Goal: Check status

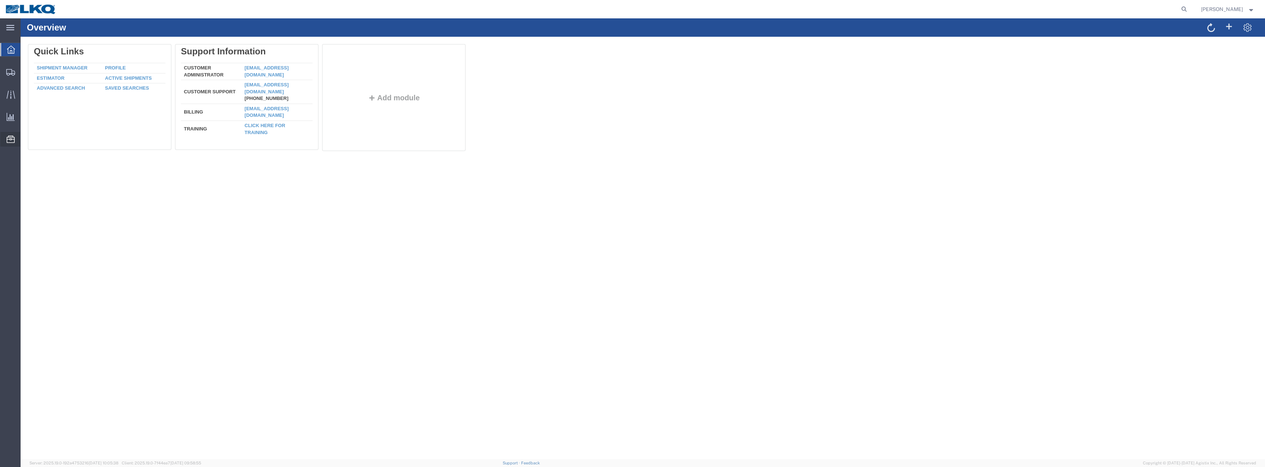
click at [0, 0] on span "Location Appointment" at bounding box center [0, 0] width 0 height 0
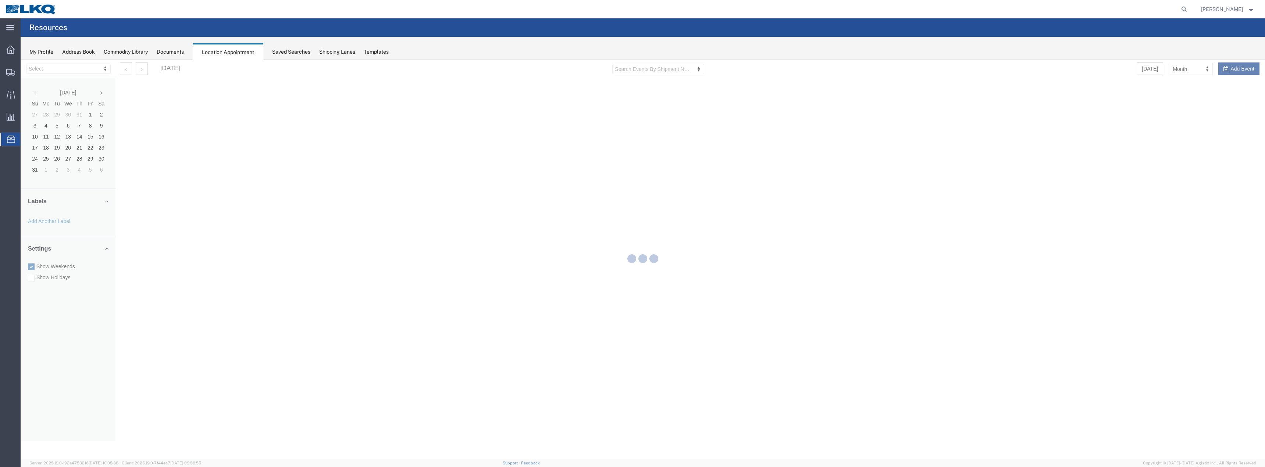
select select "28018"
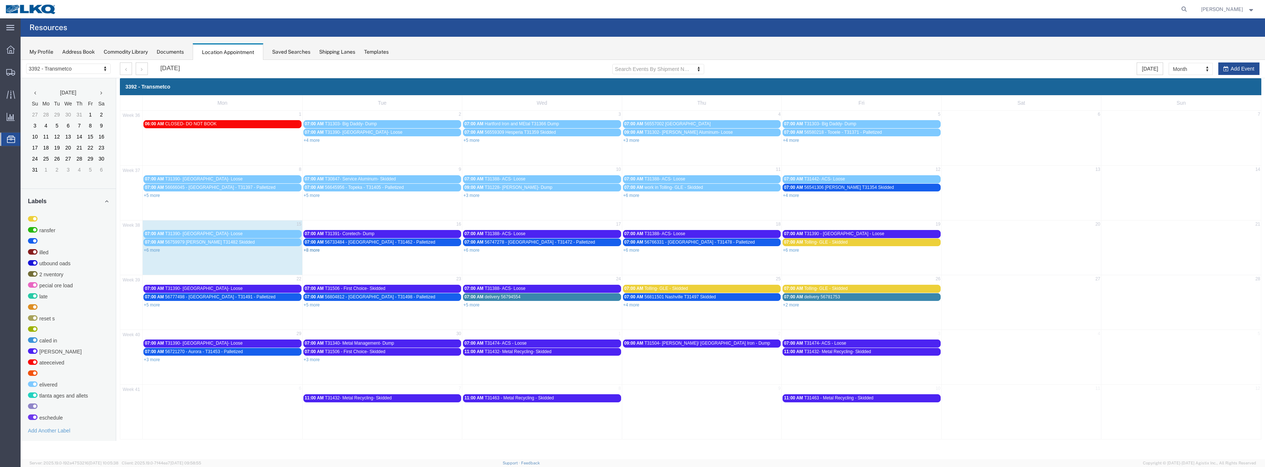
click at [316, 251] on link "+8 more" at bounding box center [312, 250] width 16 height 5
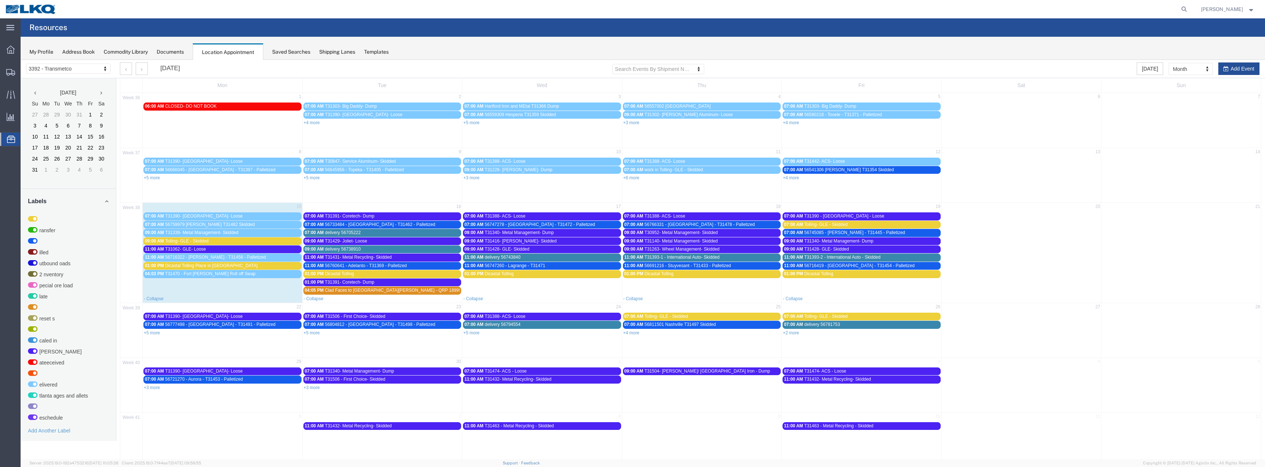
scroll to position [33, 0]
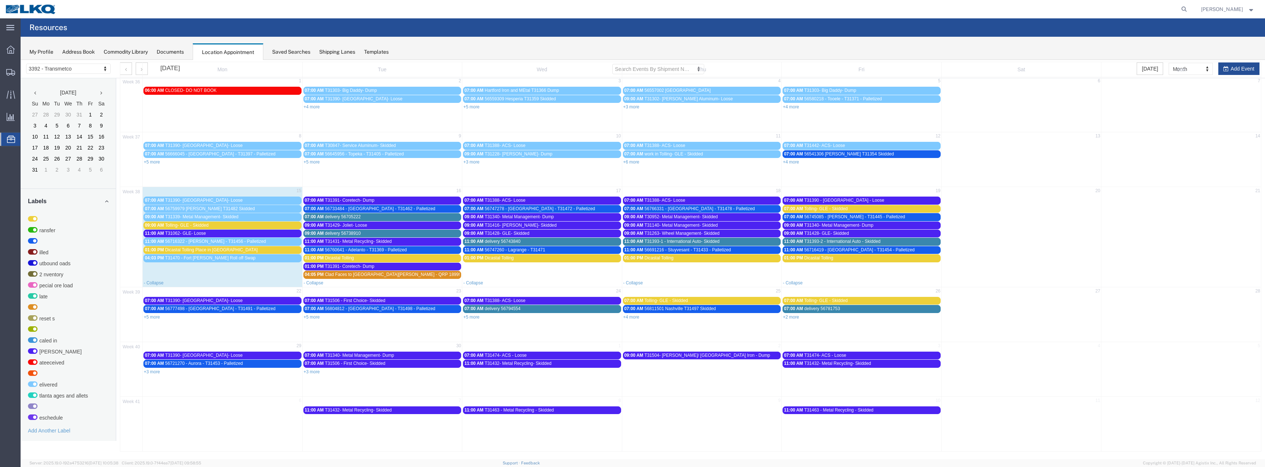
click at [355, 218] on span "delivery 56705222" at bounding box center [343, 216] width 36 height 5
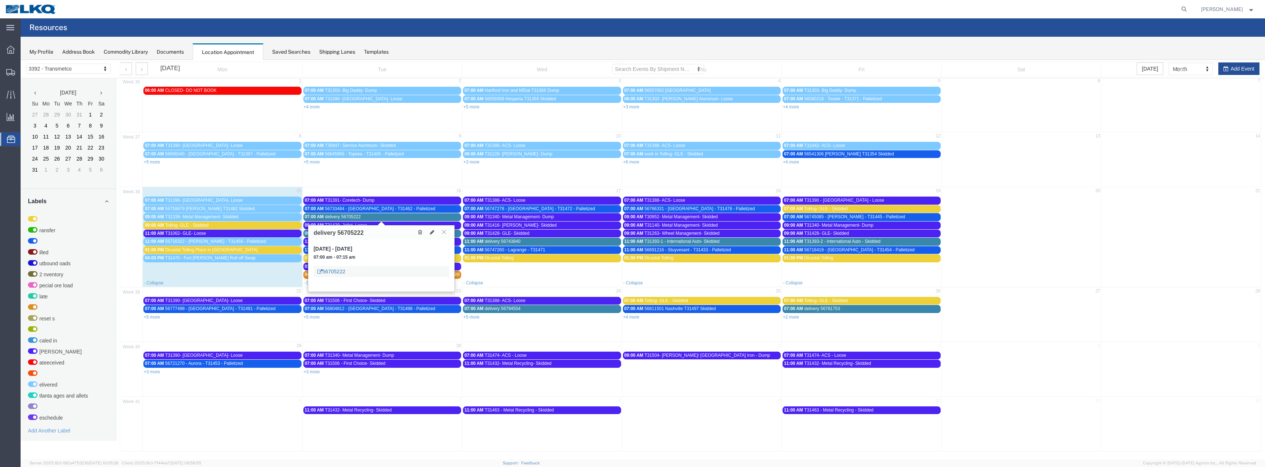
click at [339, 272] on link "56705222" at bounding box center [331, 271] width 28 height 7
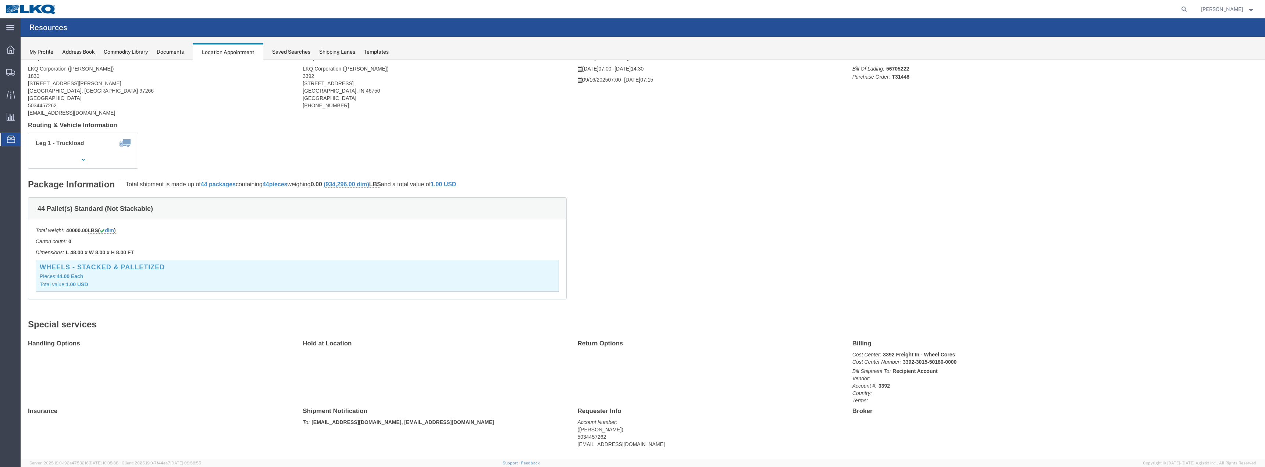
scroll to position [0, 0]
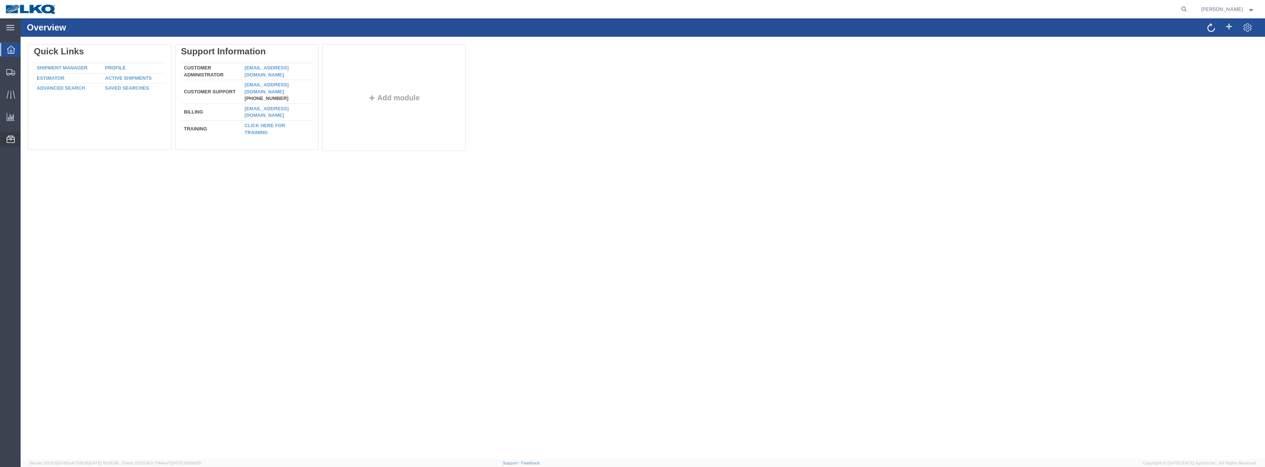
click at [0, 0] on span "Location Appointment" at bounding box center [0, 0] width 0 height 0
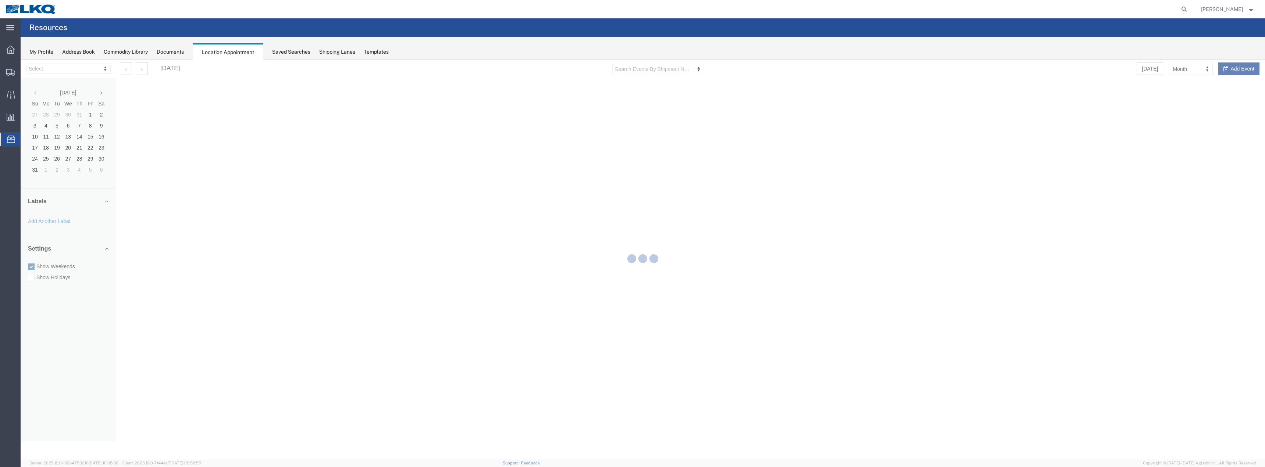
select select "28018"
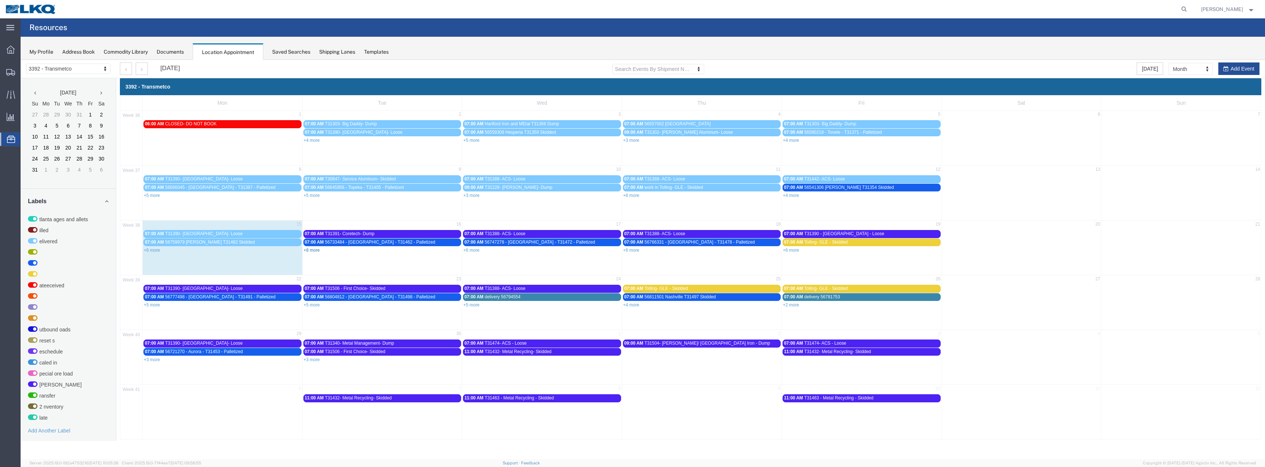
click at [313, 249] on link "+8 more" at bounding box center [312, 250] width 16 height 5
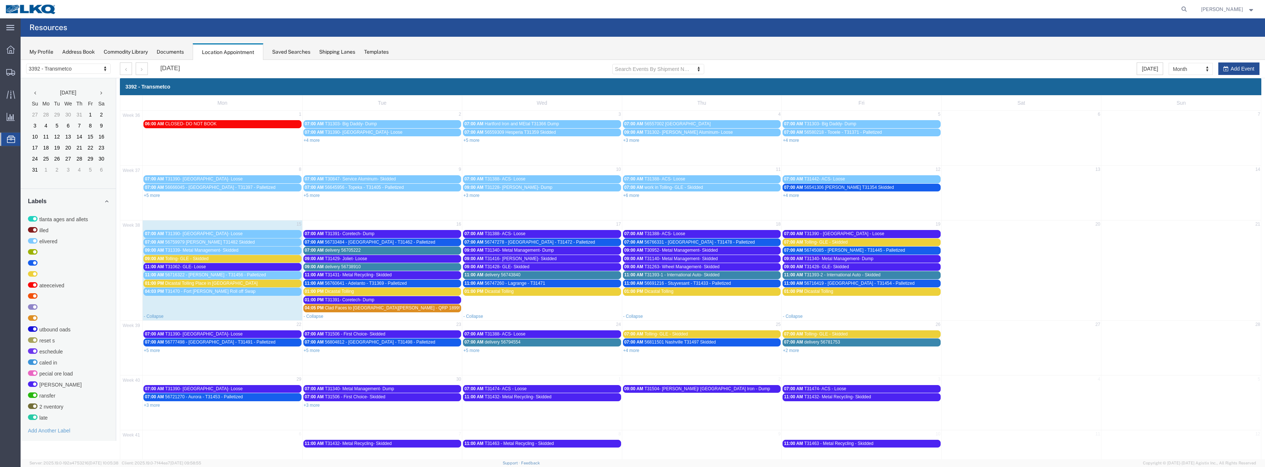
click at [354, 265] on span "delivery 56738910" at bounding box center [343, 266] width 36 height 5
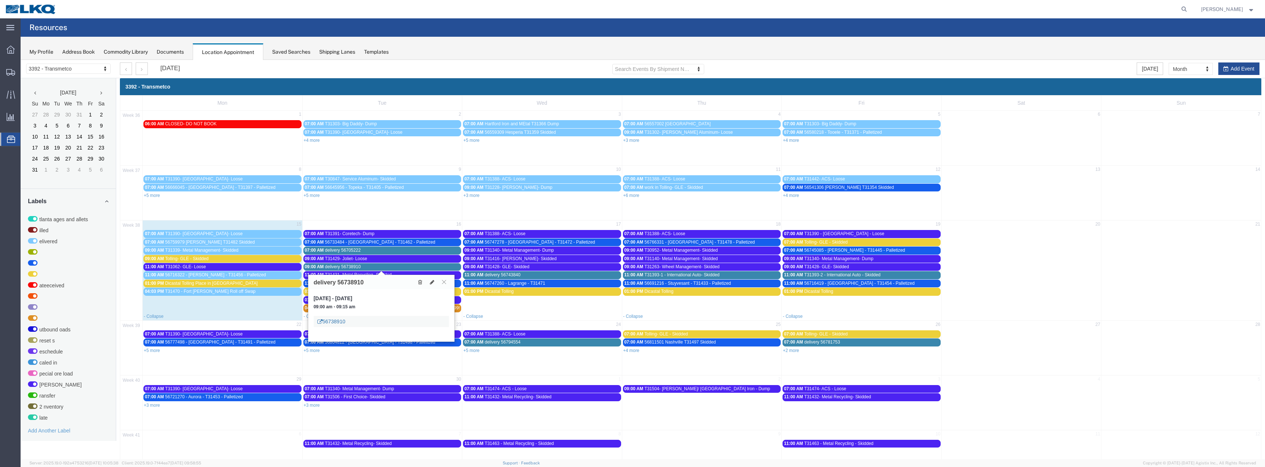
click at [341, 320] on link "56738910" at bounding box center [331, 321] width 28 height 7
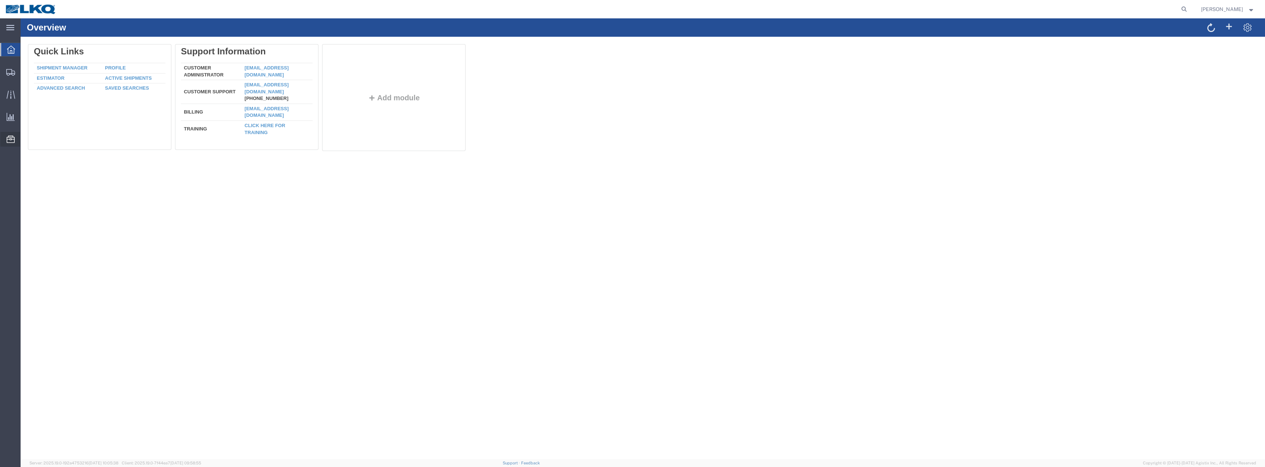
click at [0, 0] on span "Location Appointment" at bounding box center [0, 0] width 0 height 0
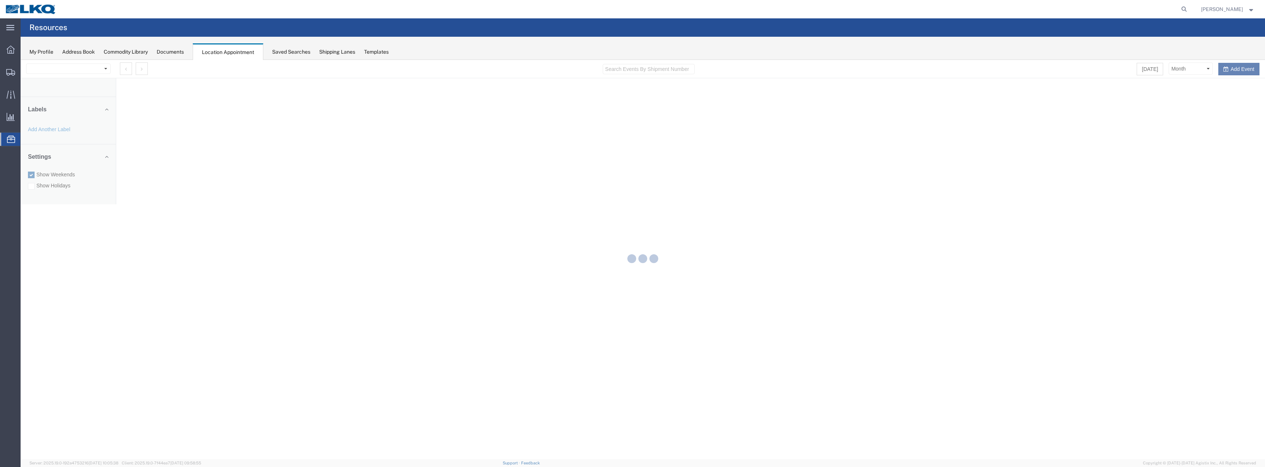
select select "28018"
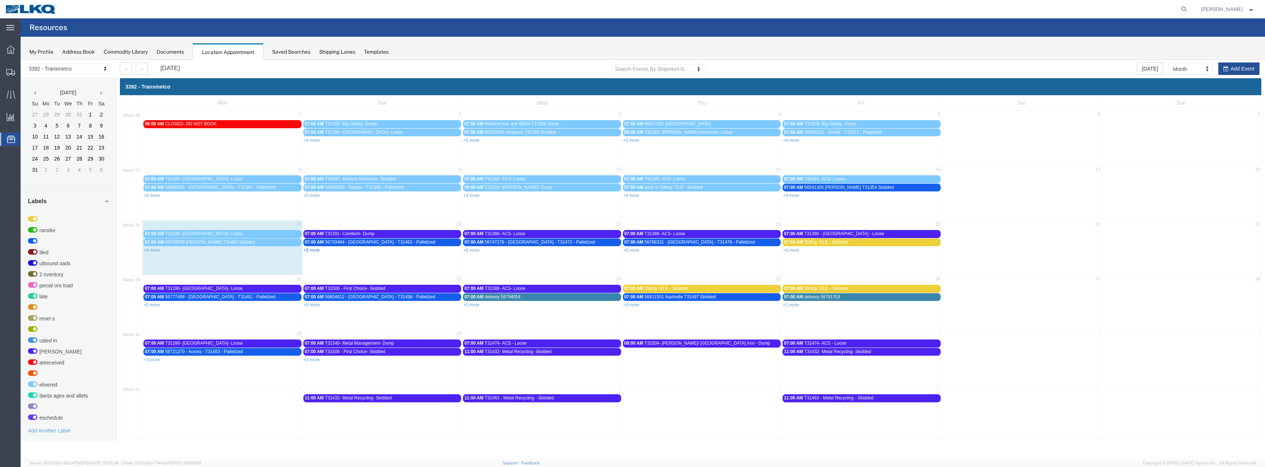
click at [314, 249] on link "+8 more" at bounding box center [312, 250] width 16 height 5
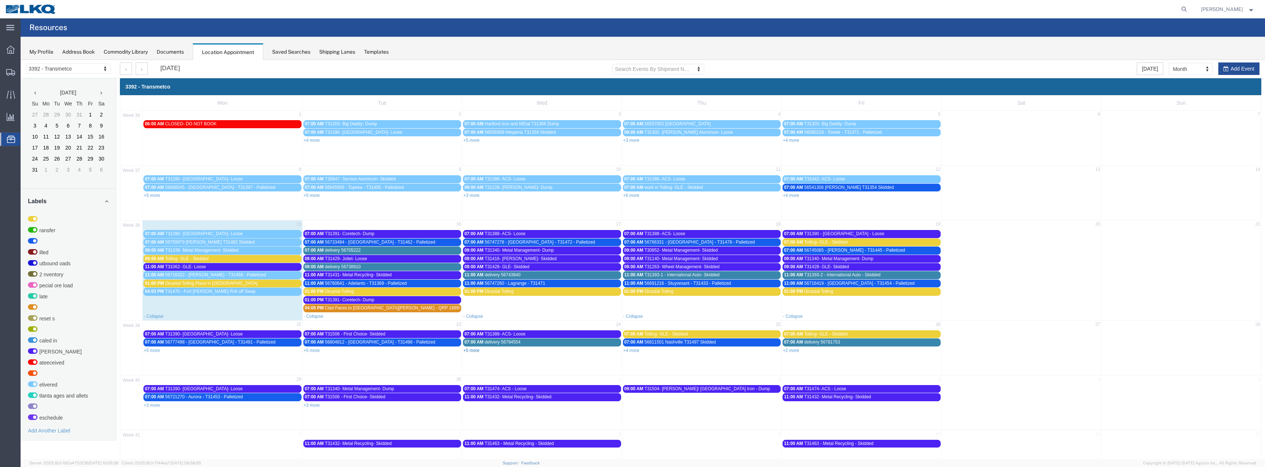
click at [475, 351] on link "+5 more" at bounding box center [471, 350] width 16 height 5
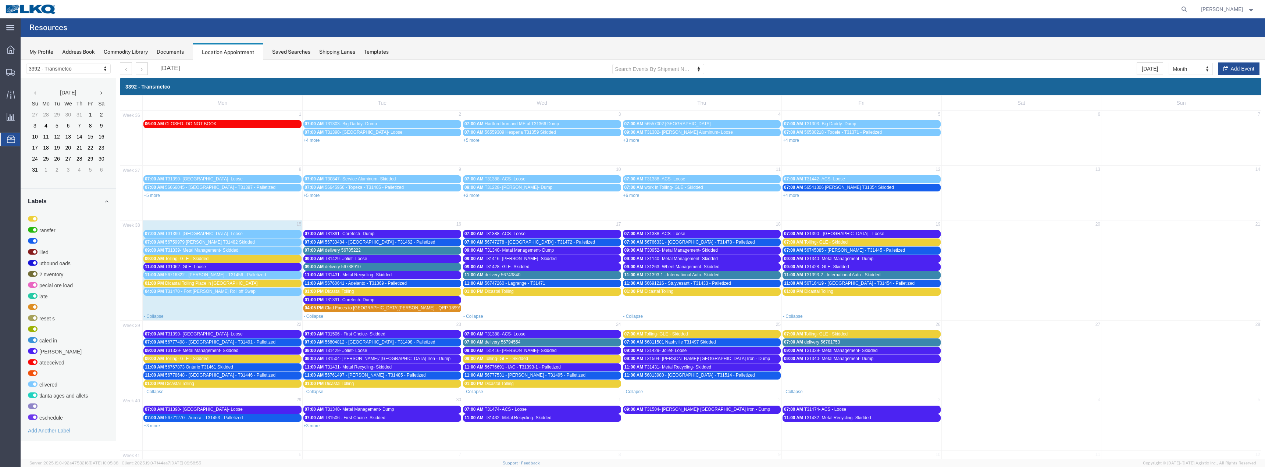
click at [489, 273] on span "delivery 56743840" at bounding box center [503, 275] width 36 height 5
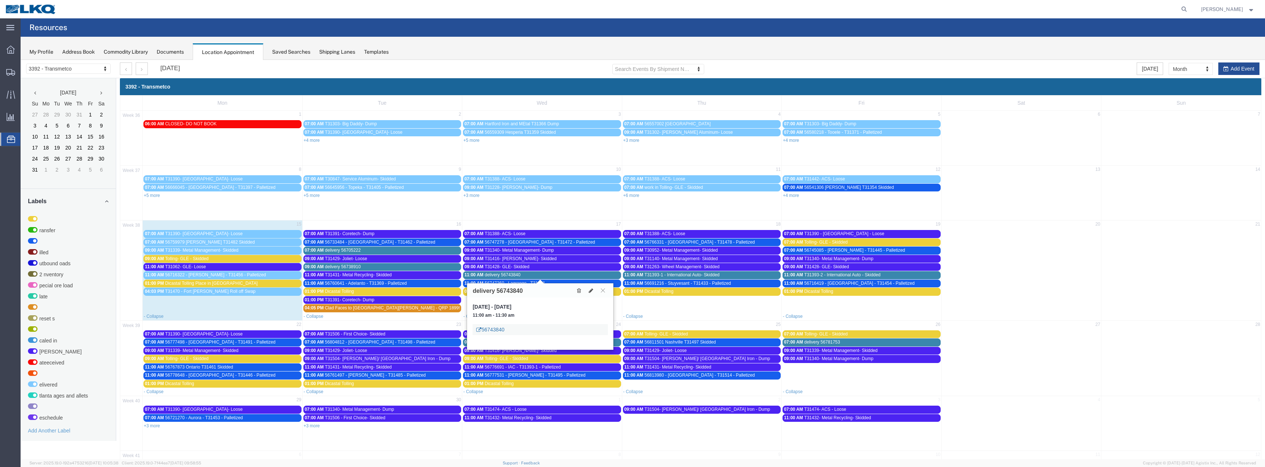
click at [495, 330] on link "56743840" at bounding box center [490, 329] width 28 height 7
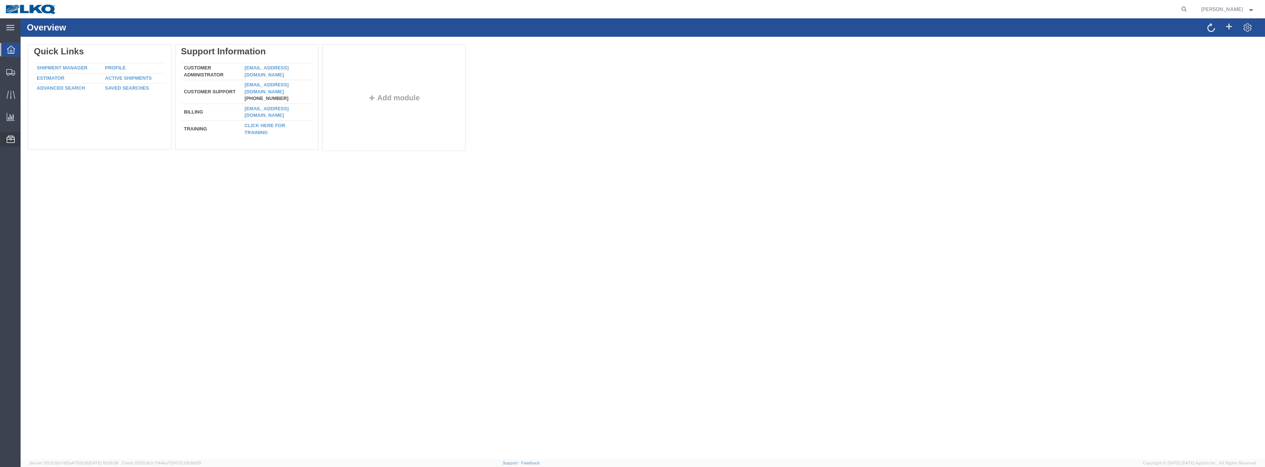
click at [0, 0] on span "Location Appointment" at bounding box center [0, 0] width 0 height 0
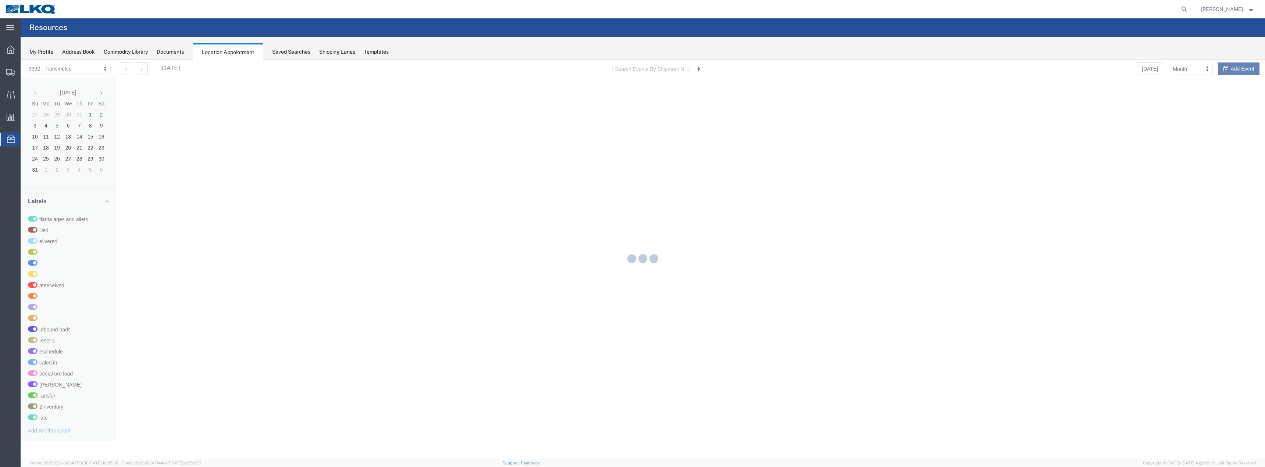
select select "28018"
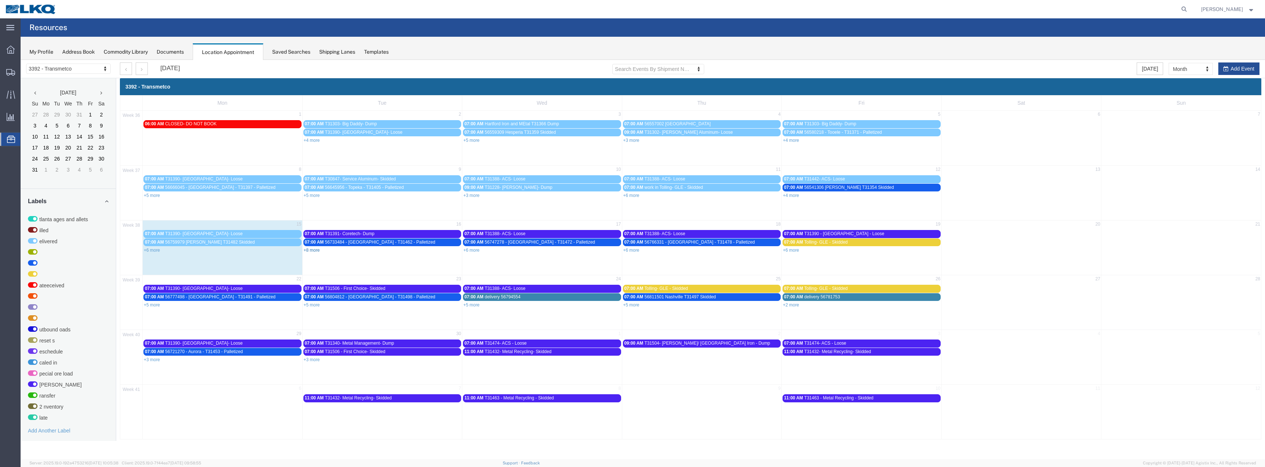
click at [308, 251] on link "+8 more" at bounding box center [312, 250] width 16 height 5
